Goal: Download file/media

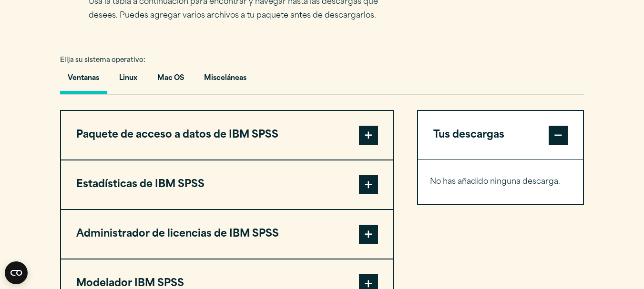
scroll to position [728, 0]
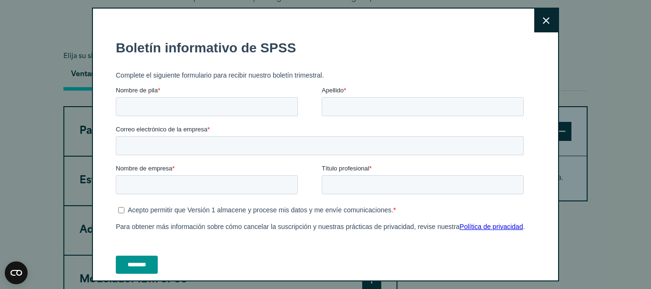
click at [543, 20] on icon at bounding box center [546, 20] width 7 height 7
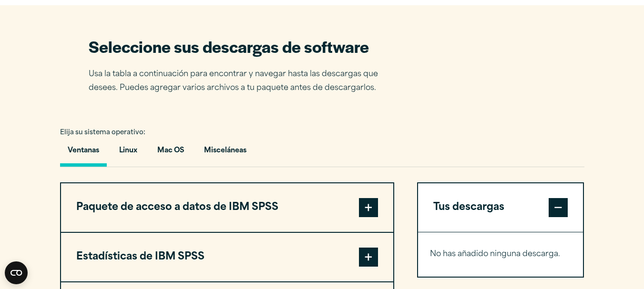
scroll to position [655, 0]
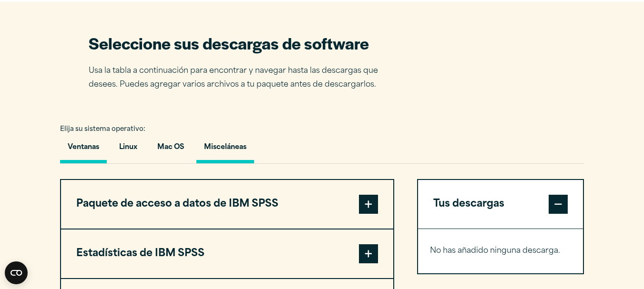
click at [234, 146] on font "Misceláneas" at bounding box center [225, 147] width 42 height 7
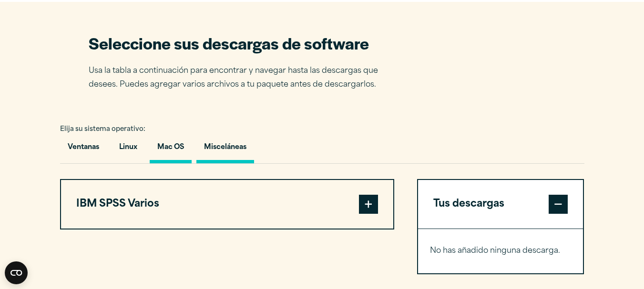
click at [181, 142] on button "Mac OS" at bounding box center [171, 149] width 42 height 27
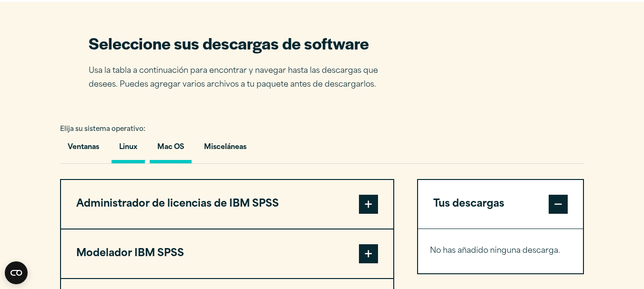
click at [137, 150] on font "Linux" at bounding box center [128, 147] width 18 height 7
click at [96, 149] on font "Ventanas" at bounding box center [83, 147] width 31 height 7
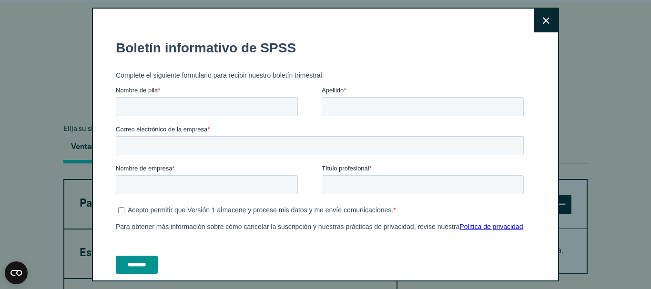
click at [534, 24] on button "Cerca" at bounding box center [546, 21] width 24 height 24
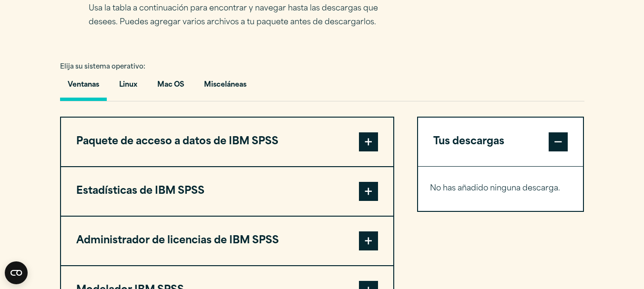
scroll to position [780, 0]
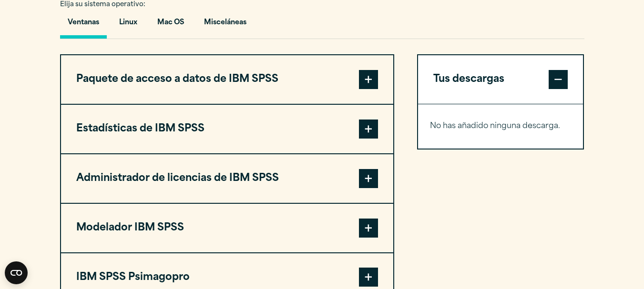
click at [91, 27] on button "Ventanas" at bounding box center [83, 24] width 47 height 27
click at [371, 130] on span at bounding box center [368, 129] width 19 height 19
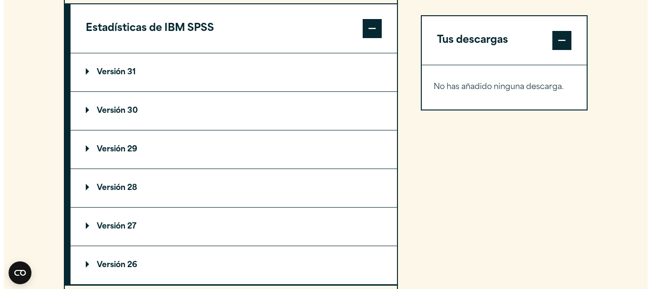
scroll to position [904, 0]
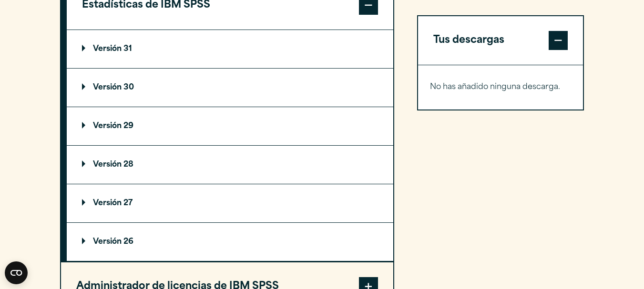
click at [85, 47] on p "Versión 31" at bounding box center [107, 49] width 50 height 8
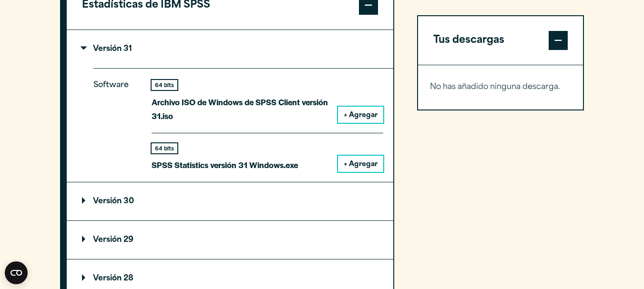
click at [362, 165] on font "+ Agregar" at bounding box center [361, 164] width 34 height 7
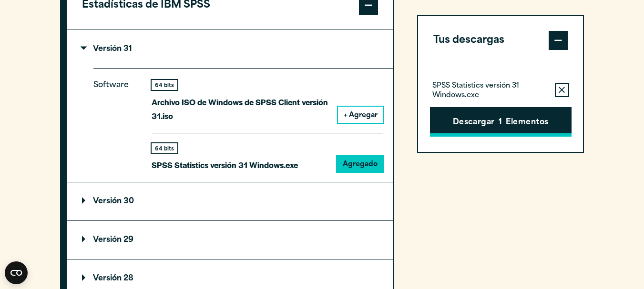
click at [510, 119] on font "Elementos" at bounding box center [527, 123] width 42 height 8
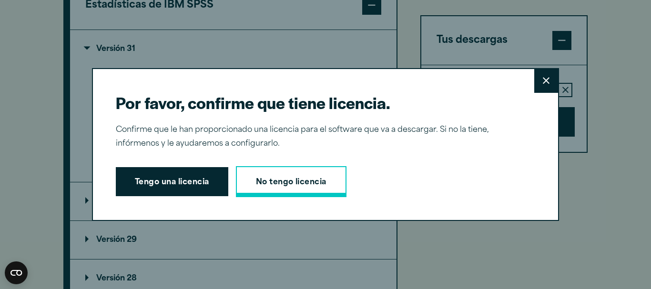
click at [296, 182] on font "No tengo licencia" at bounding box center [291, 183] width 71 height 8
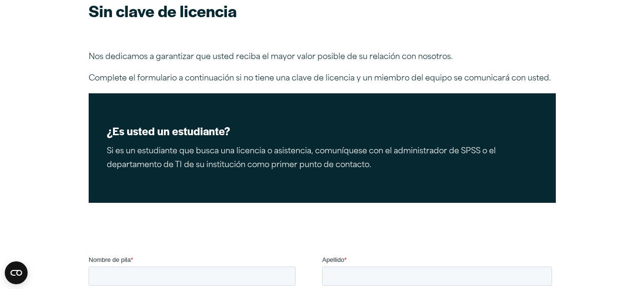
scroll to position [59, 0]
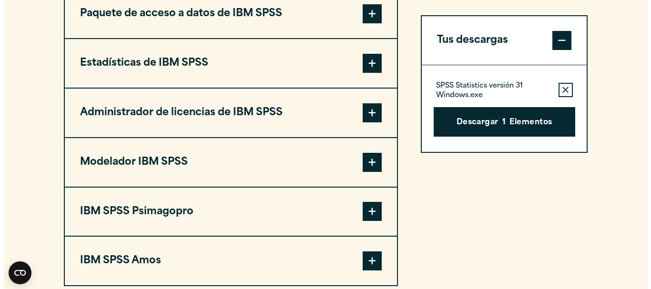
scroll to position [849, 0]
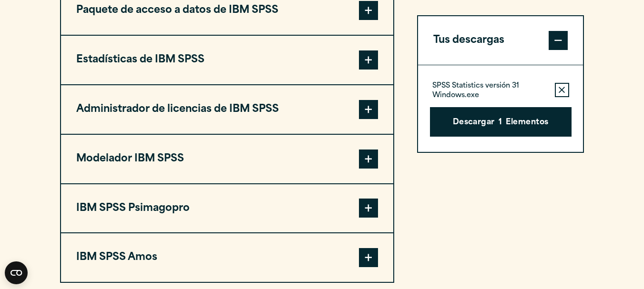
click at [369, 53] on span at bounding box center [368, 60] width 19 height 19
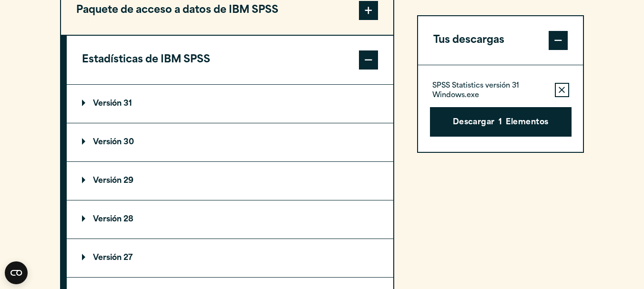
click at [128, 101] on font "Versión 31" at bounding box center [112, 104] width 39 height 8
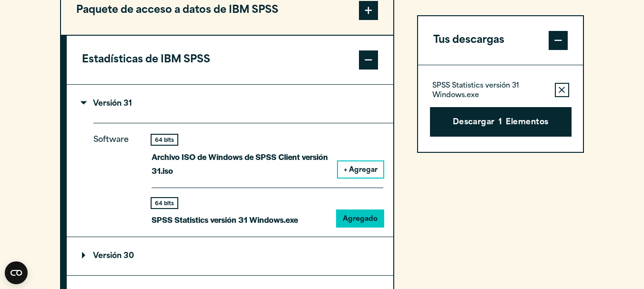
click at [365, 173] on font "+ Agregar" at bounding box center [361, 170] width 34 height 7
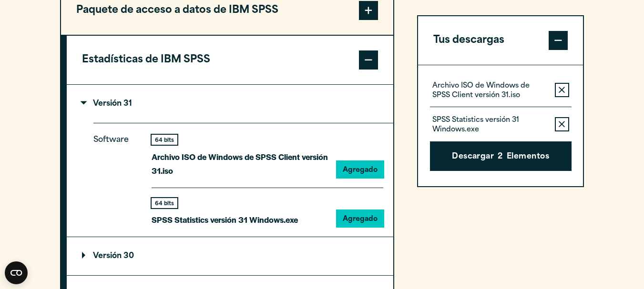
click at [561, 125] on icon "button" at bounding box center [562, 124] width 6 height 6
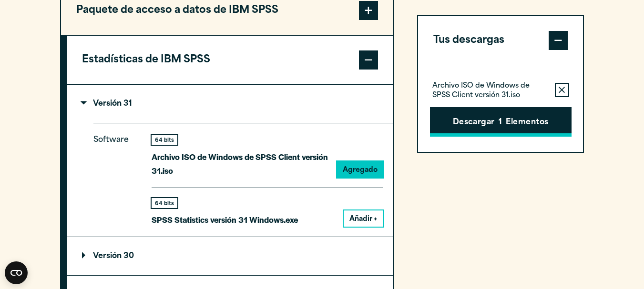
click at [498, 118] on button "Descargar 1 Elementos" at bounding box center [501, 122] width 142 height 30
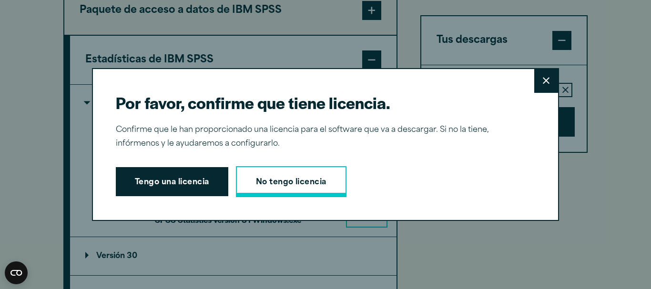
click at [289, 175] on link "No tengo licencia" at bounding box center [291, 181] width 111 height 31
